Goal: Task Accomplishment & Management: Use online tool/utility

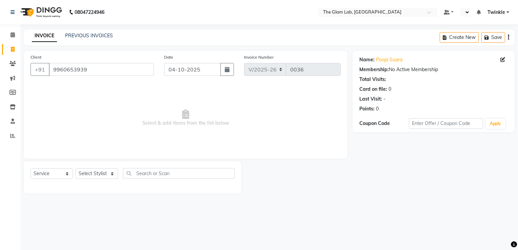
select select "4136"
select select "service"
click at [10, 32] on span at bounding box center [13, 35] width 12 height 8
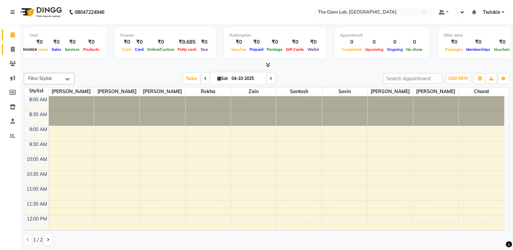
click at [14, 46] on span at bounding box center [13, 50] width 12 height 8
select select "service"
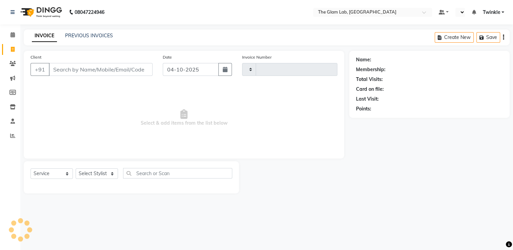
type input "0036"
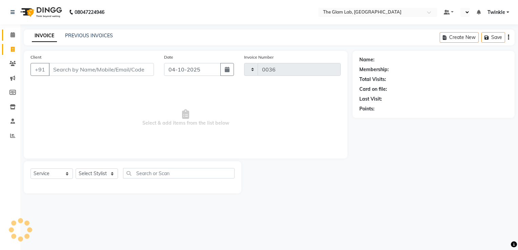
select select "4136"
click at [11, 105] on icon at bounding box center [13, 106] width 6 height 5
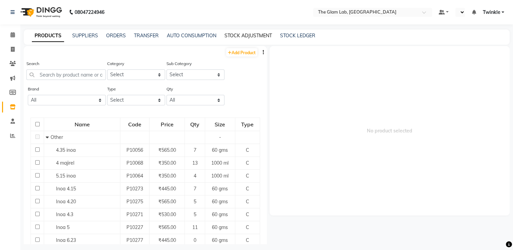
click at [251, 34] on link "STOCK ADJUSTMENT" at bounding box center [247, 36] width 47 height 6
